Goal: Task Accomplishment & Management: Manage account settings

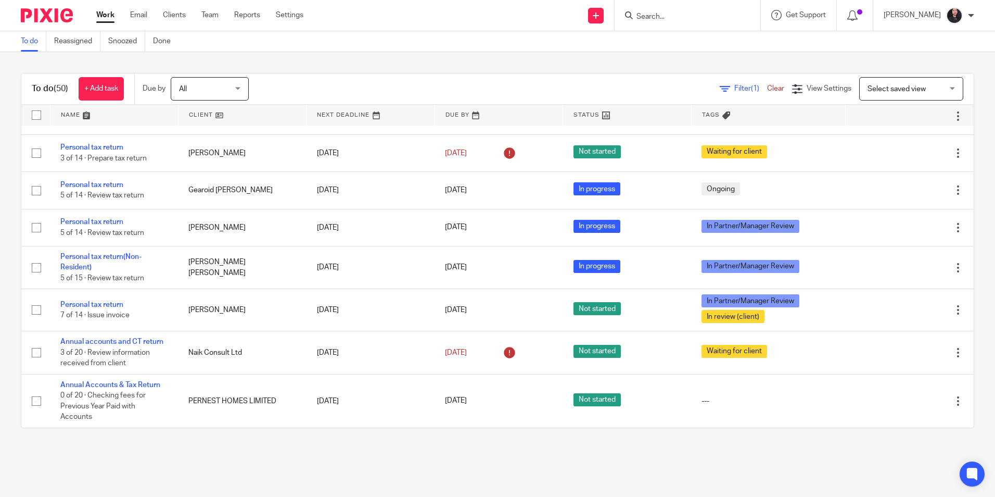
scroll to position [1767, 0]
click at [643, 19] on input "Search" at bounding box center [683, 16] width 94 height 9
drag, startPoint x: 667, startPoint y: 15, endPoint x: 622, endPoint y: 10, distance: 45.5
click at [625, 11] on div "blueprint" at bounding box center [685, 15] width 121 height 13
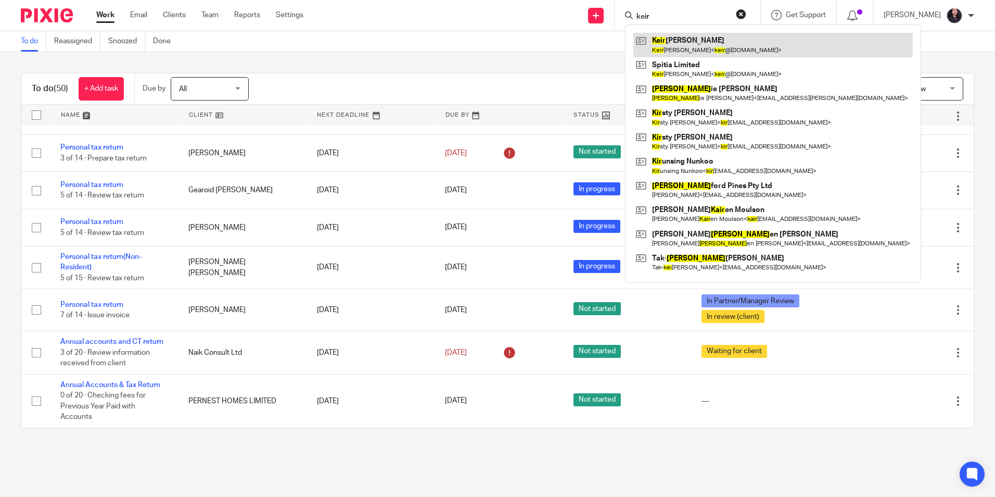
type input "keir"
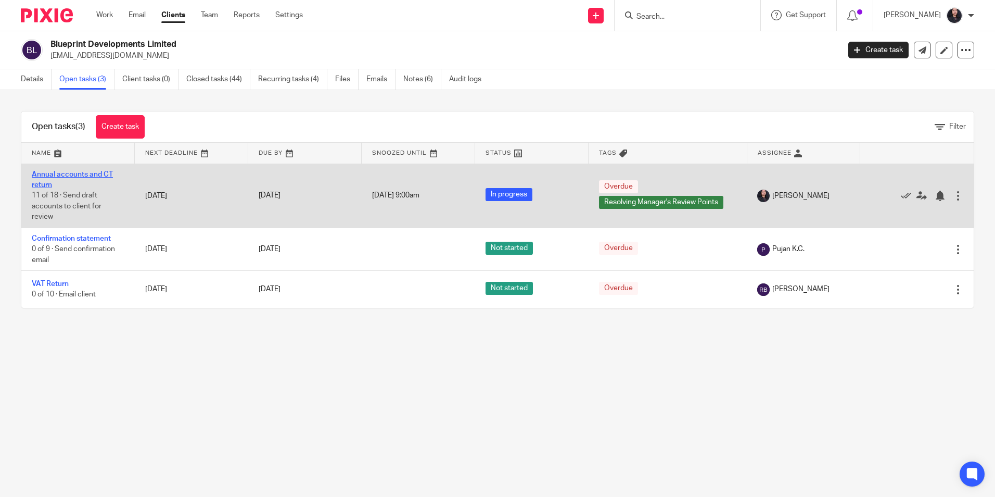
click at [106, 172] on link "Annual accounts and CT return" at bounding box center [72, 180] width 81 height 18
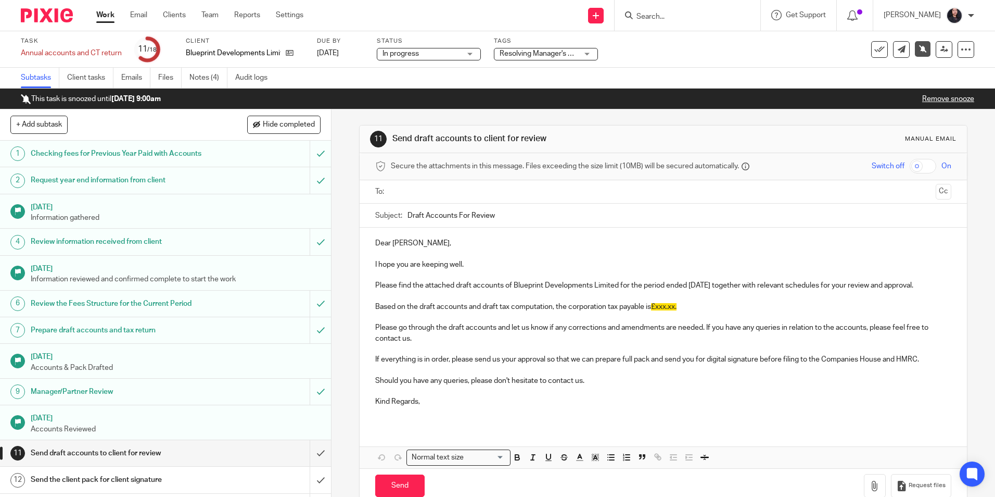
click at [922, 99] on link "Remove snooze" at bounding box center [948, 98] width 52 height 7
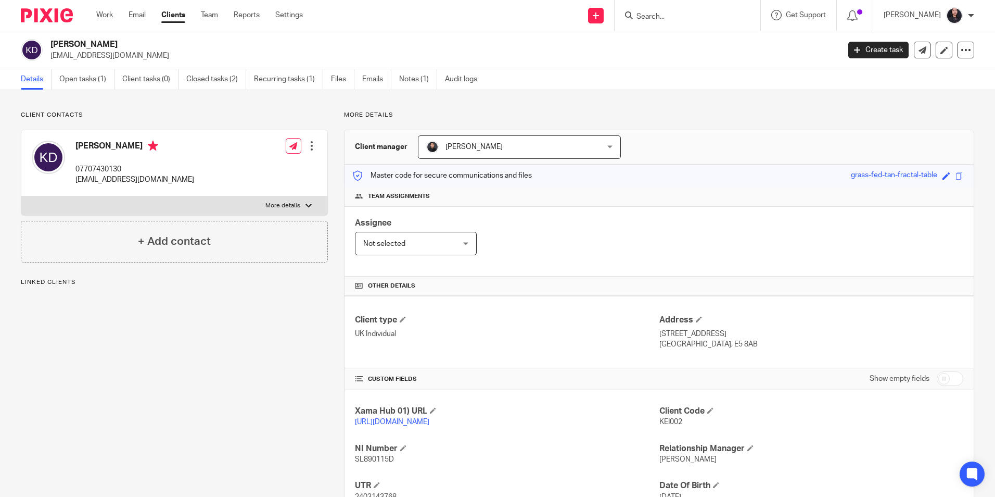
drag, startPoint x: 0, startPoint y: 0, endPoint x: 127, endPoint y: 47, distance: 135.6
click at [127, 47] on div "Keir Georg Doubas keir@spitia.co.uk" at bounding box center [427, 50] width 812 height 22
drag, startPoint x: 127, startPoint y: 47, endPoint x: 99, endPoint y: 40, distance: 28.5
copy h2 "[PERSON_NAME]"
click at [92, 80] on link "Open tasks (1)" at bounding box center [86, 79] width 55 height 20
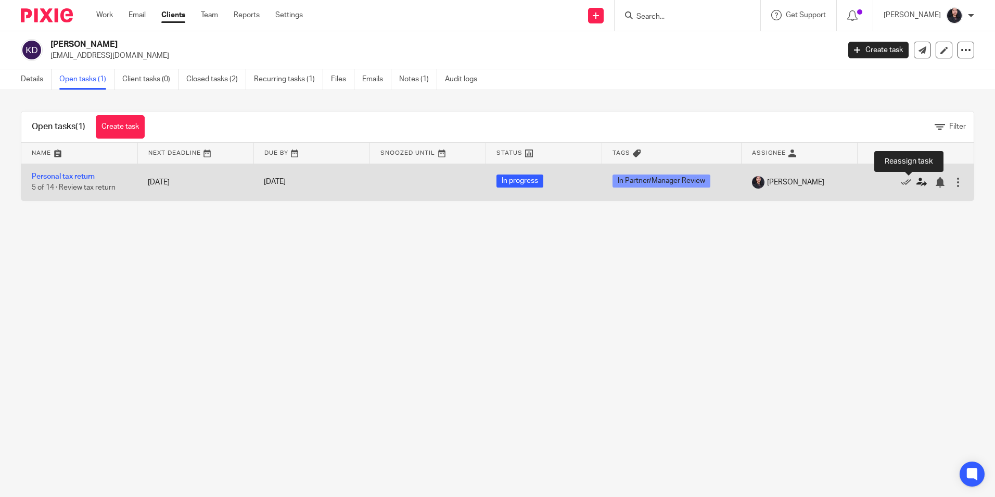
click at [917, 181] on icon at bounding box center [922, 182] width 10 height 10
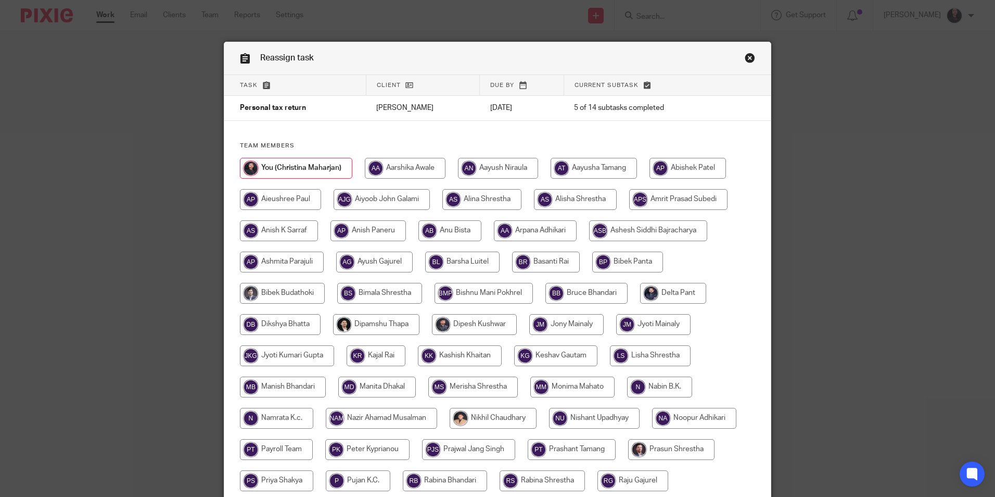
scroll to position [260, 0]
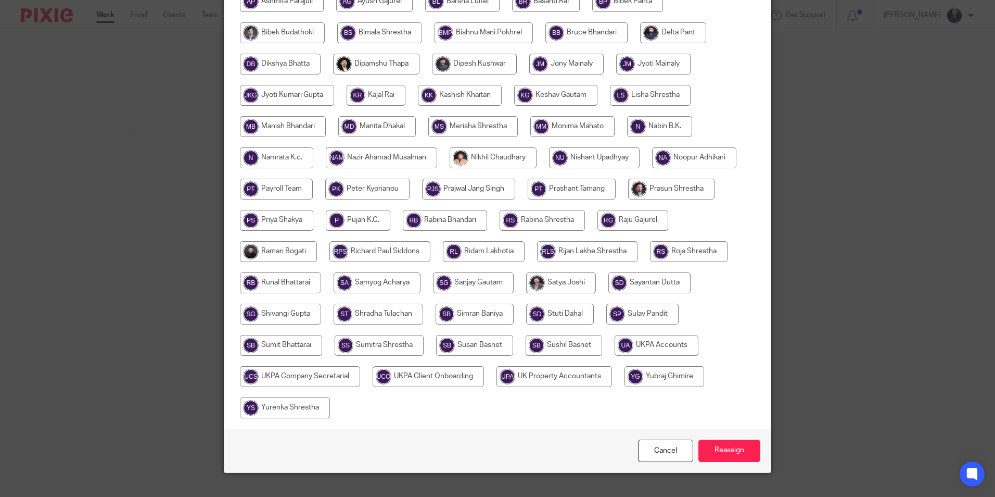
click at [298, 253] on input "radio" at bounding box center [278, 251] width 77 height 21
radio input "true"
click at [733, 450] on input "Reassign" at bounding box center [730, 450] width 62 height 22
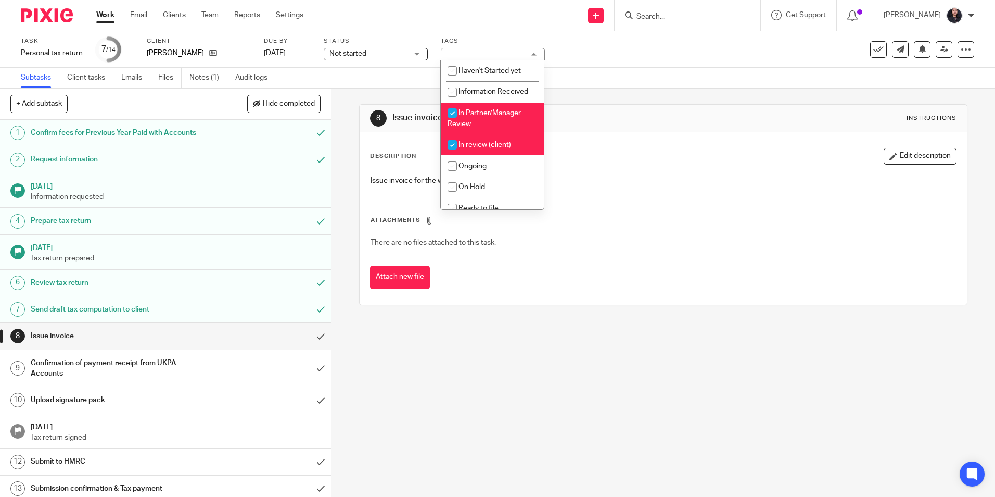
click at [477, 118] on li "In Partner/Manager Review" at bounding box center [492, 119] width 103 height 32
checkbox input "false"
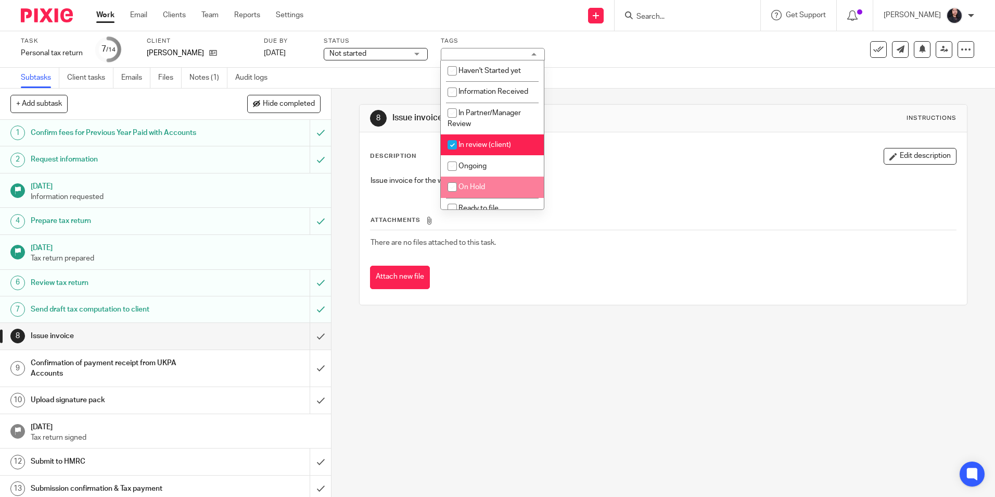
click at [477, 184] on span "On Hold" at bounding box center [472, 186] width 27 height 7
checkbox input "true"
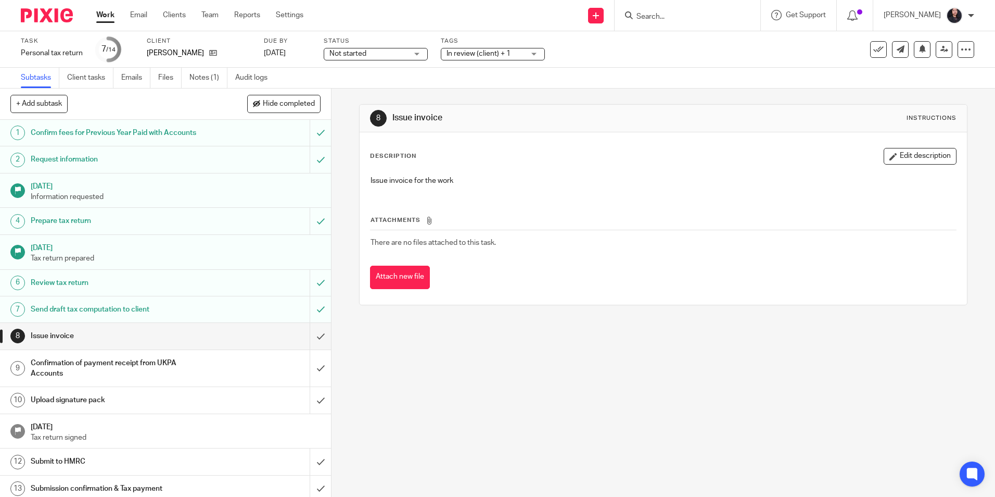
click at [590, 337] on div "8 Issue invoice Instructions Description Edit description Issue invoice for the…" at bounding box center [664, 292] width 664 height 408
click at [941, 50] on icon at bounding box center [945, 49] width 8 height 8
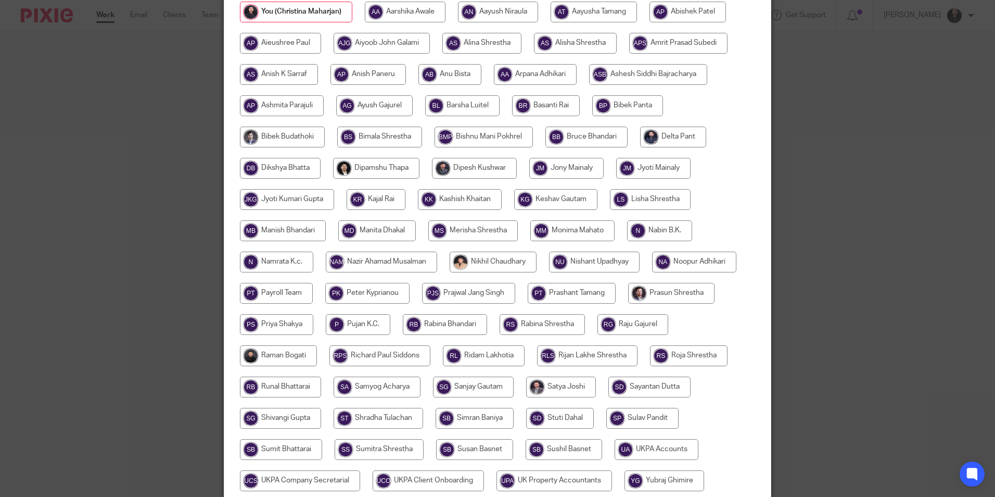
scroll to position [278, 0]
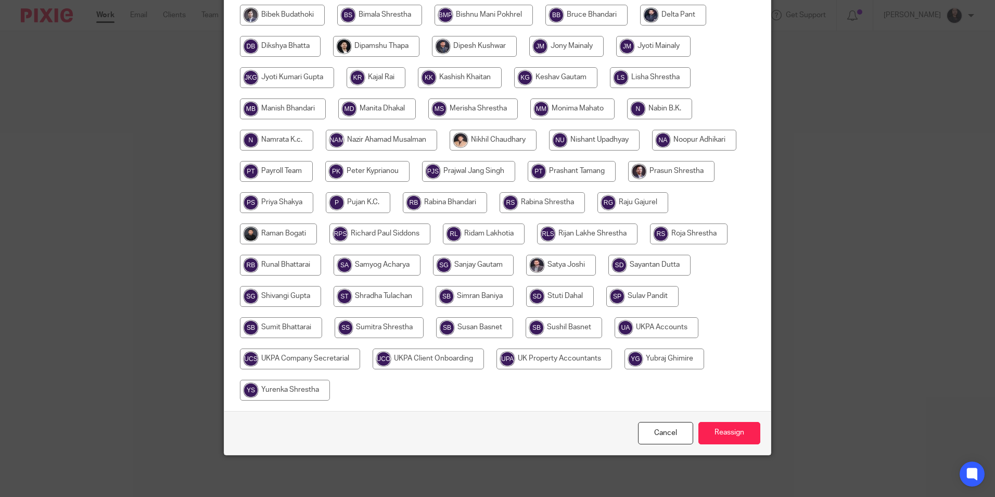
click at [477, 144] on input "radio" at bounding box center [493, 140] width 87 height 21
radio input "true"
click at [720, 432] on input "Reassign" at bounding box center [730, 433] width 62 height 22
